Goal: Transaction & Acquisition: Obtain resource

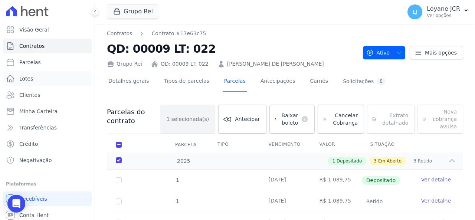
scroll to position [76, 0]
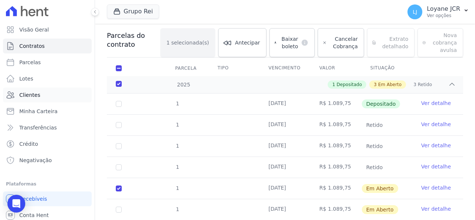
click at [57, 98] on link "Clientes" at bounding box center [47, 95] width 89 height 15
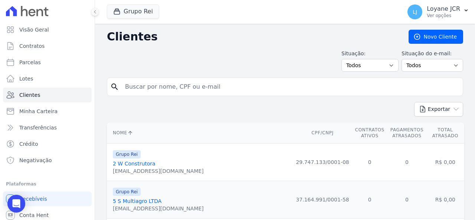
click at [275, 88] on input "search" at bounding box center [290, 86] width 339 height 15
click at [271, 88] on input "search" at bounding box center [290, 86] width 339 height 15
type input "[PERSON_NAME] DO [PERSON_NAME]"
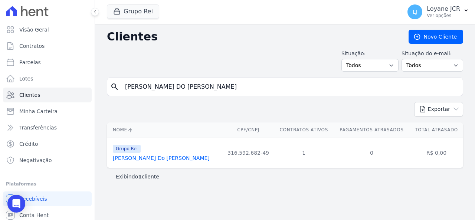
click at [180, 157] on link "[PERSON_NAME] Do [PERSON_NAME]" at bounding box center [161, 158] width 97 height 6
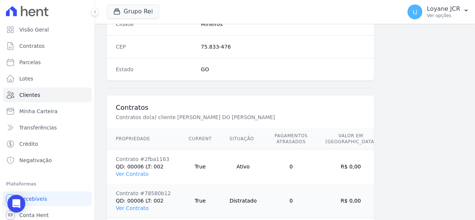
scroll to position [511, 0]
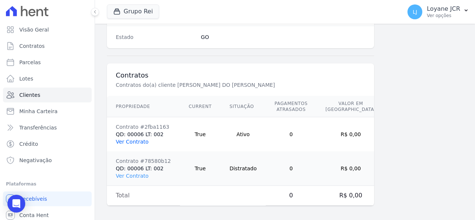
click at [130, 142] on link "Ver Contrato" at bounding box center [132, 142] width 33 height 6
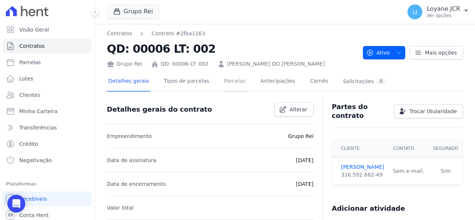
click at [223, 82] on link "Parcelas" at bounding box center [235, 82] width 25 height 20
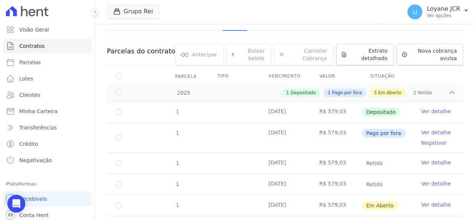
scroll to position [149, 0]
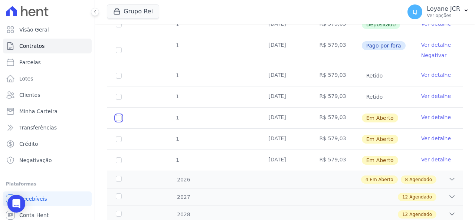
click at [120, 119] on input "checkbox" at bounding box center [119, 118] width 6 height 6
checkbox input "true"
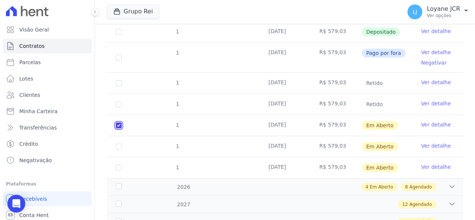
checkbox input "true"
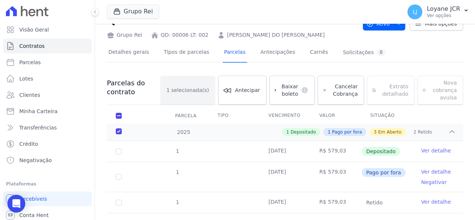
scroll to position [0, 0]
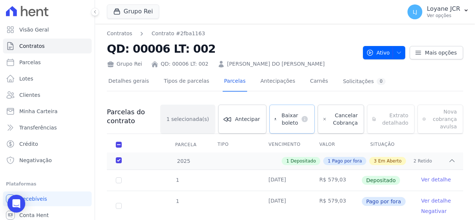
click at [283, 123] on span "Baixar boleto" at bounding box center [289, 119] width 19 height 15
click at [46, 96] on link "Clientes" at bounding box center [47, 95] width 89 height 15
